Goal: Task Accomplishment & Management: Use online tool/utility

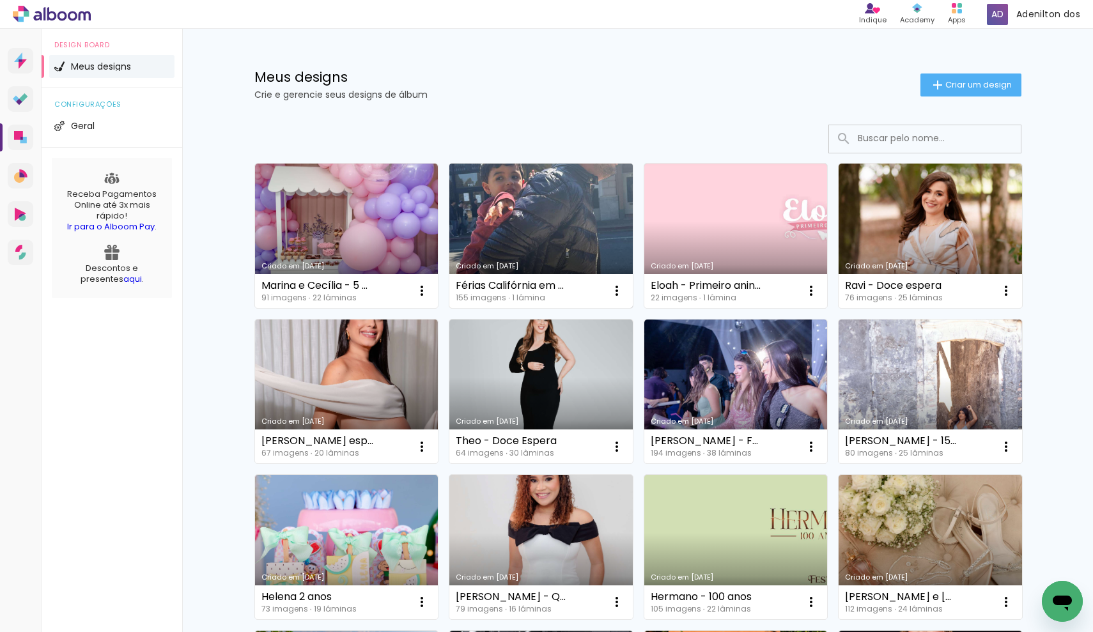
click at [493, 221] on link "Criado em [DATE]" at bounding box center [540, 236] width 183 height 144
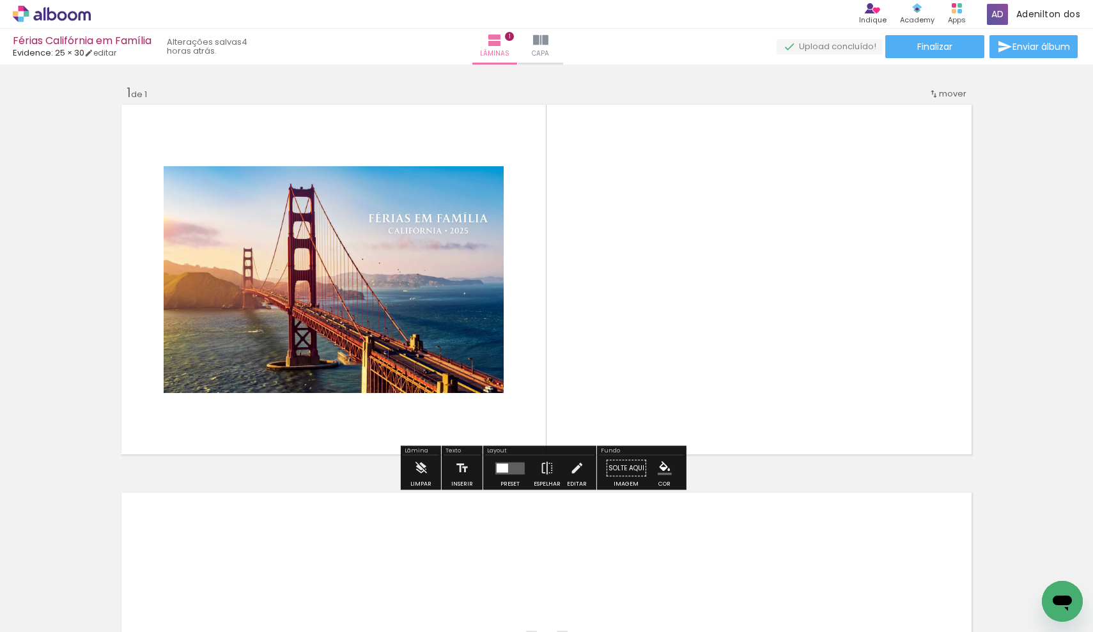
click at [500, 467] on div at bounding box center [503, 467] width 12 height 9
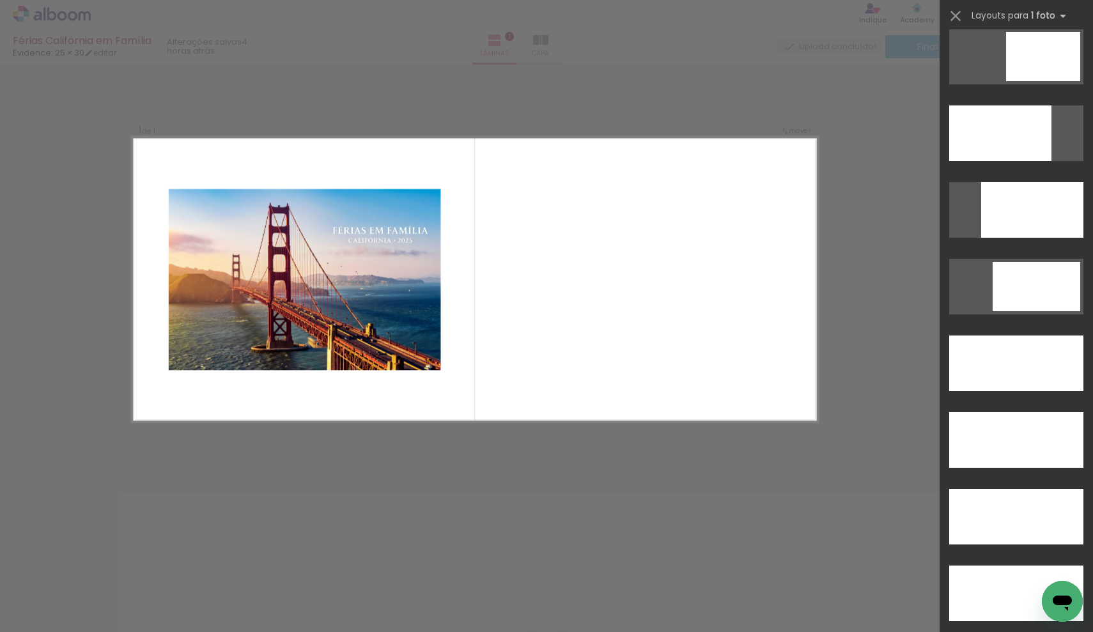
scroll to position [3394, 0]
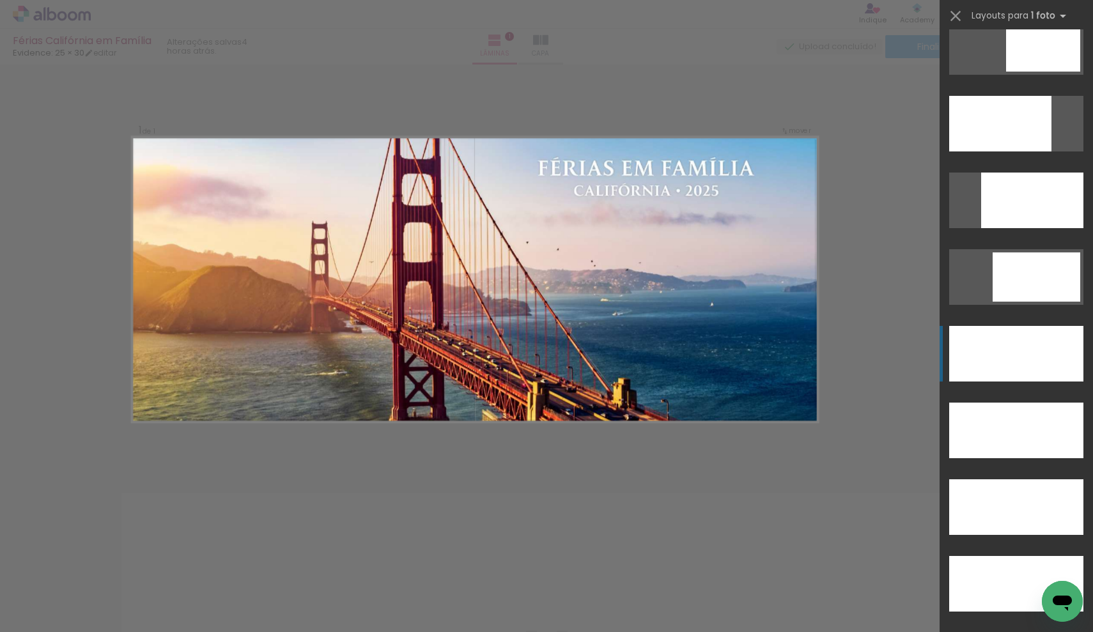
click at [1025, 355] on div at bounding box center [1016, 354] width 134 height 56
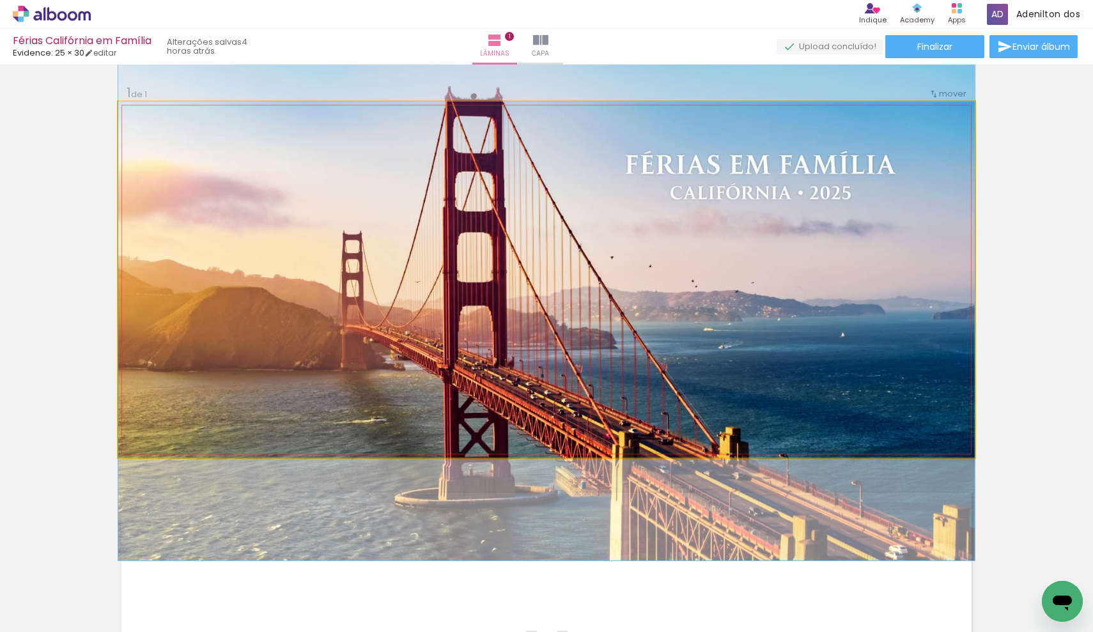
drag, startPoint x: 803, startPoint y: 293, endPoint x: 809, endPoint y: 317, distance: 25.0
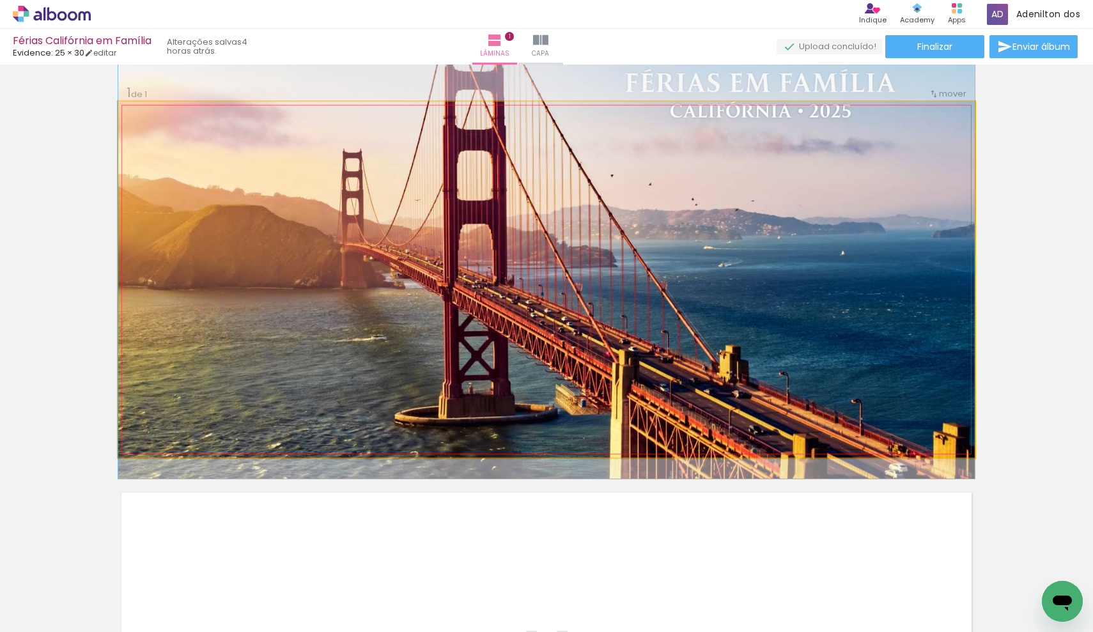
drag, startPoint x: 526, startPoint y: 257, endPoint x: 534, endPoint y: 231, distance: 27.5
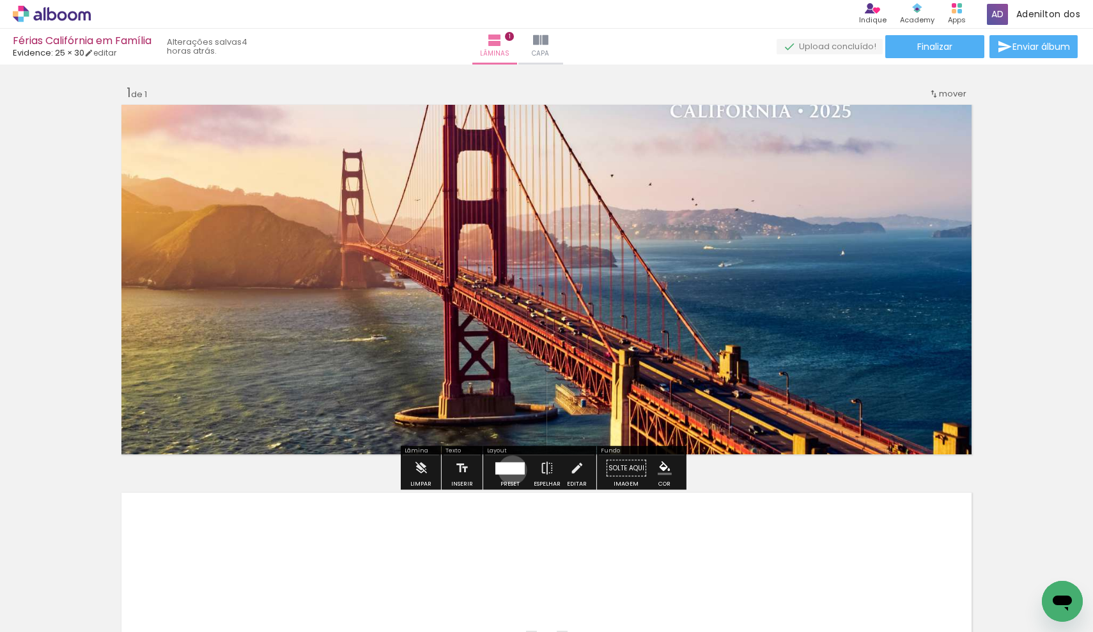
click at [509, 470] on div at bounding box center [509, 468] width 29 height 12
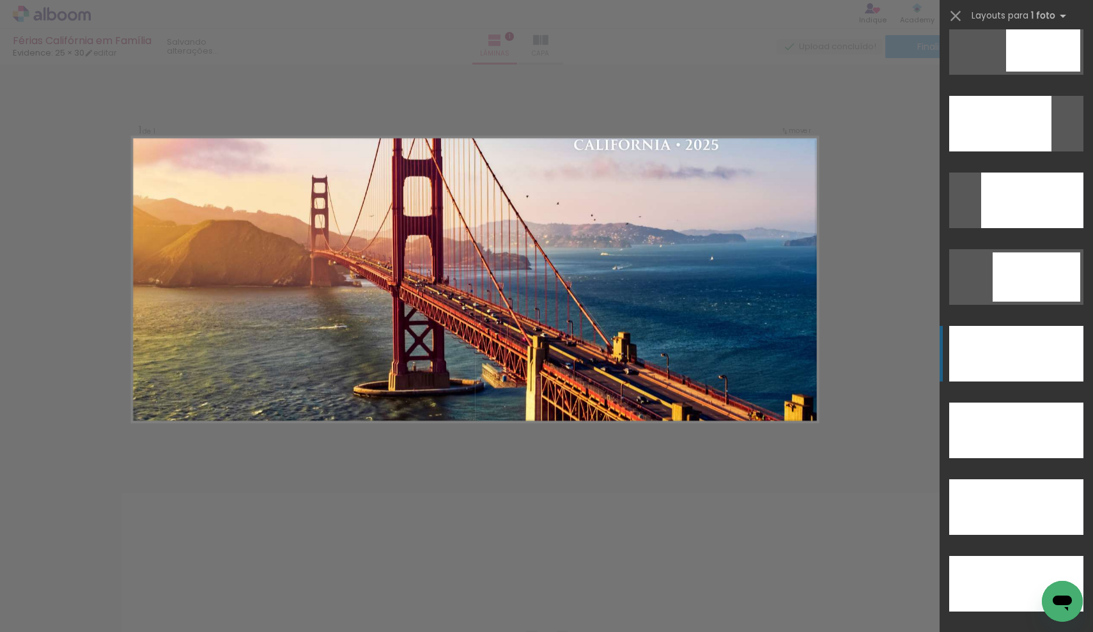
scroll to position [3681, 0]
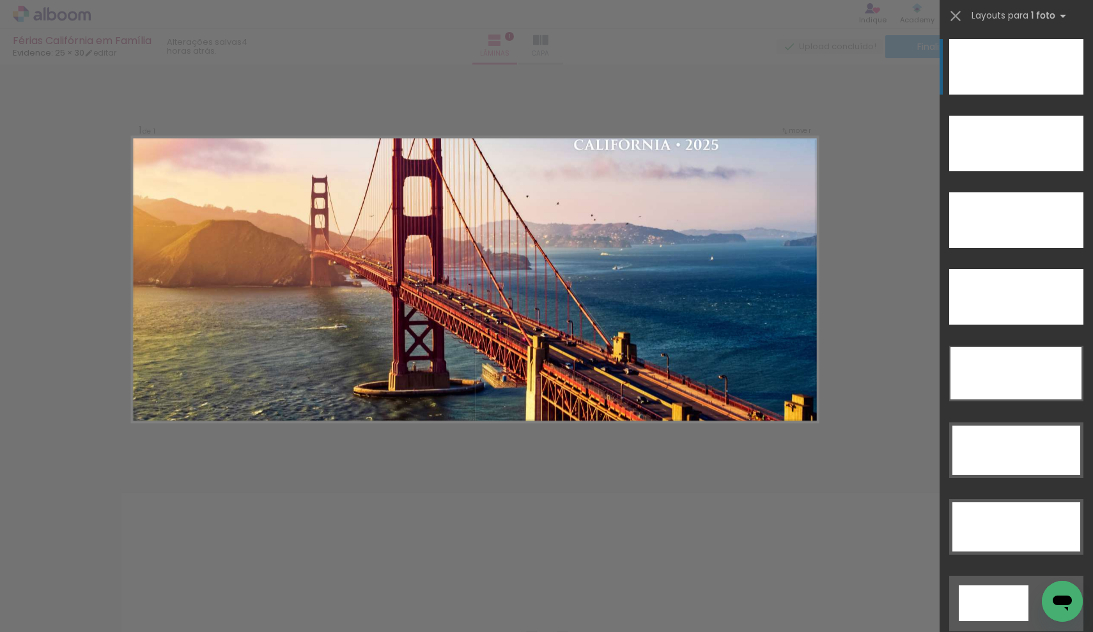
click at [1009, 81] on div at bounding box center [1016, 67] width 134 height 56
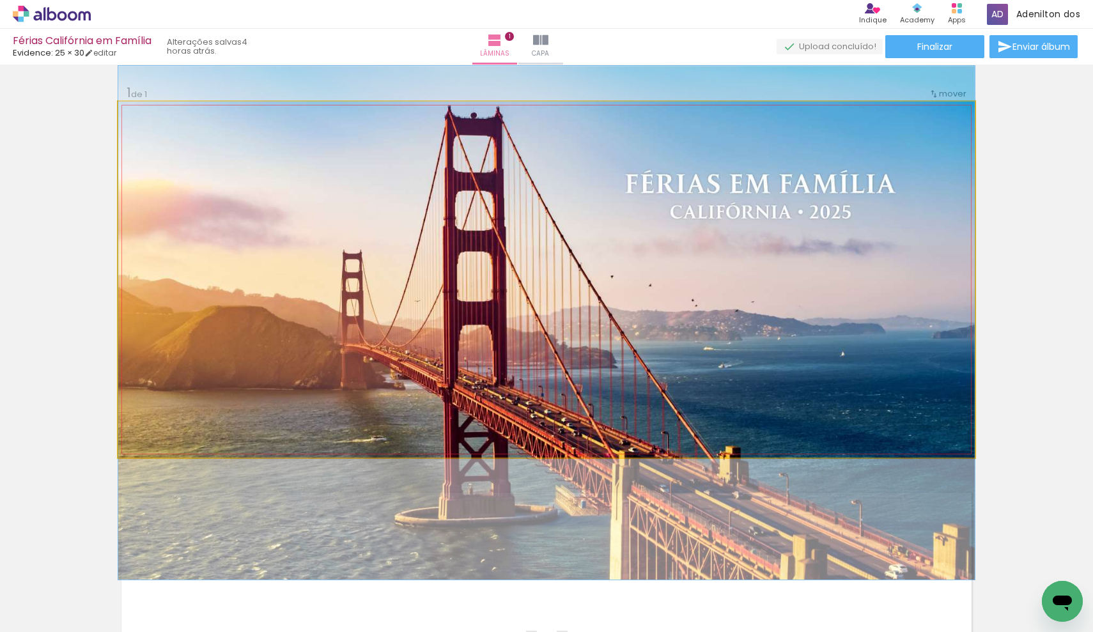
drag, startPoint x: 806, startPoint y: 251, endPoint x: 805, endPoint y: 335, distance: 84.4
